Goal: Information Seeking & Learning: Check status

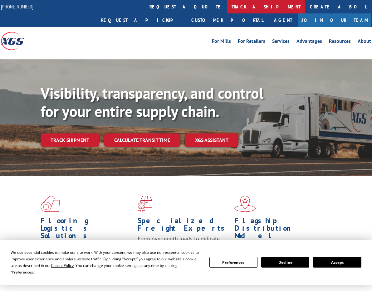
click at [227, 8] on link "track a shipment" at bounding box center [266, 6] width 78 height 13
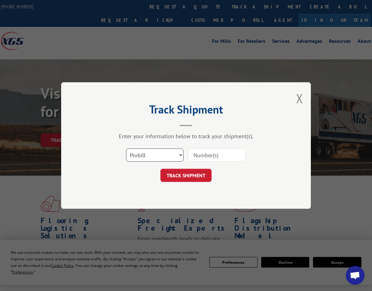
drag, startPoint x: 159, startPoint y: 156, endPoint x: 159, endPoint y: 162, distance: 6.2
click at [159, 156] on select "Select category... Probill BOL PO" at bounding box center [154, 154] width 57 height 13
select select "bol"
click at [126, 148] on select "Select category... Probill BOL PO" at bounding box center [154, 154] width 57 height 13
paste input "32092"
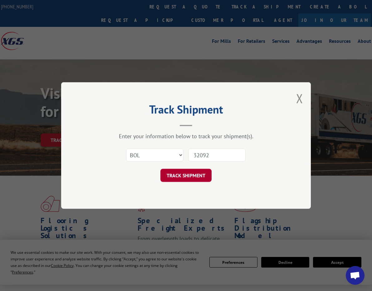
type input "32092"
click at [192, 177] on button "TRACK SHIPMENT" at bounding box center [186, 175] width 51 height 13
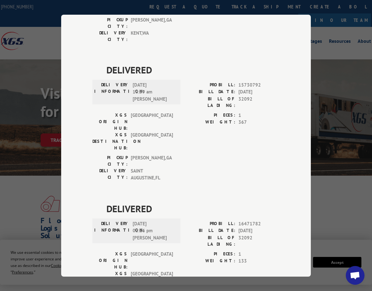
scroll to position [927, 0]
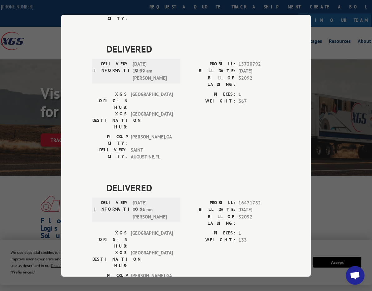
click at [300, 37] on div "Track Shipment DELIVERY INFORMATION: N/A PROBILL: 10697637 BILL DATE: [DATE] BI…" at bounding box center [186, 146] width 250 height 262
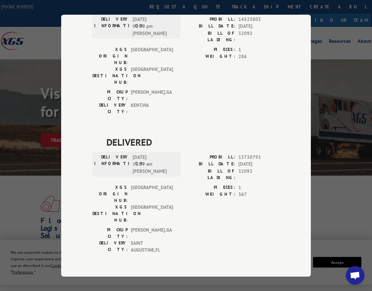
scroll to position [833, 0]
drag, startPoint x: 334, startPoint y: 53, endPoint x: 315, endPoint y: 14, distance: 44.0
click at [334, 53] on div "Track Shipment DELIVERY INFORMATION: N/A PROBILL: 10697637 BILL DATE: [DATE] BI…" at bounding box center [186, 145] width 372 height 291
